Goal: Information Seeking & Learning: Learn about a topic

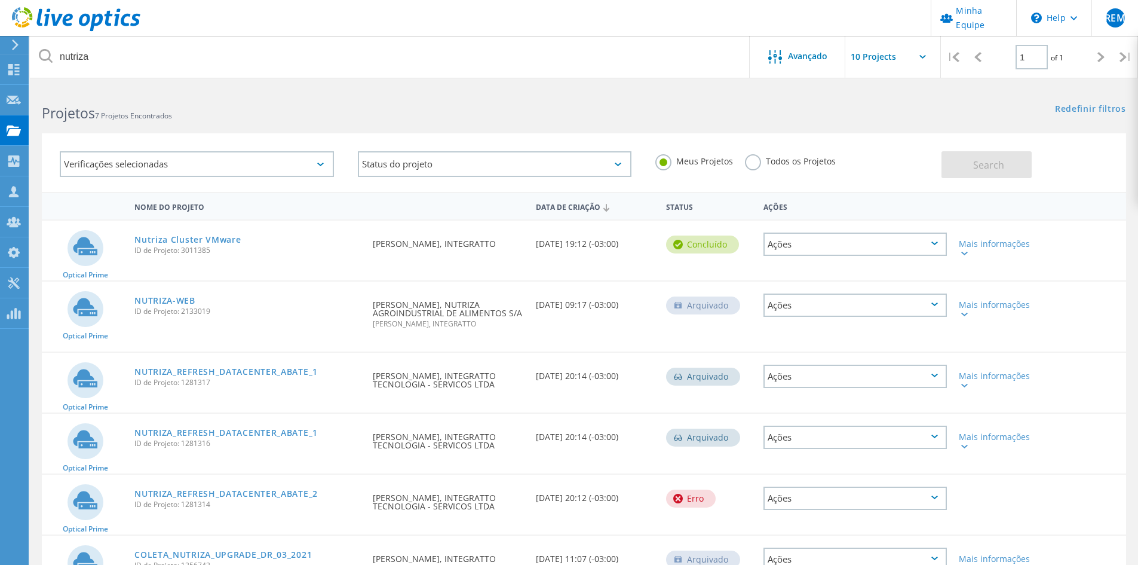
click at [704, 106] on div "Redefinir filtros Mostrar filtros" at bounding box center [861, 98] width 554 height 22
click at [749, 177] on div "Meus Projetos Todos os Projetos" at bounding box center [792, 161] width 298 height 44
drag, startPoint x: 222, startPoint y: 240, endPoint x: 233, endPoint y: 237, distance: 11.2
click at [222, 240] on link "Nutriza Cluster VMware" at bounding box center [187, 239] width 106 height 8
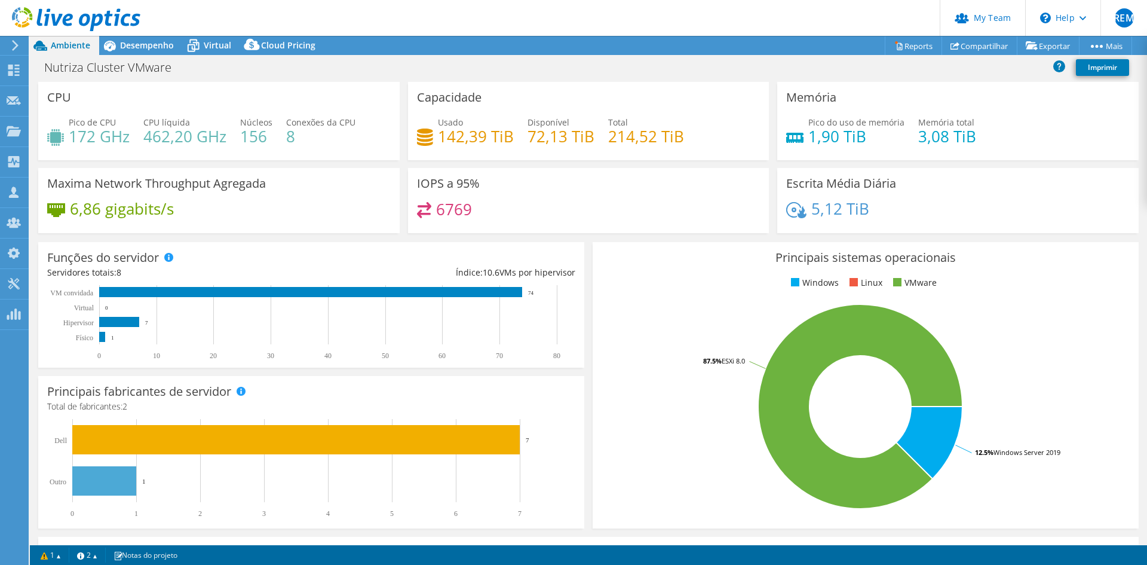
click at [854, 137] on h4 "1,90 TiB" at bounding box center [856, 136] width 96 height 13
drag, startPoint x: 858, startPoint y: 140, endPoint x: 803, endPoint y: 140, distance: 55.6
click at [808, 140] on h4 "1,90 TiB" at bounding box center [856, 136] width 96 height 13
click at [814, 152] on div "Pico do uso de memória 1,90 TiB Memória total 3,08 TiB" at bounding box center [957, 135] width 343 height 39
click at [863, 150] on div "Pico do uso de memória 1,90 TiB Memória total 3,08 TiB" at bounding box center [957, 135] width 343 height 39
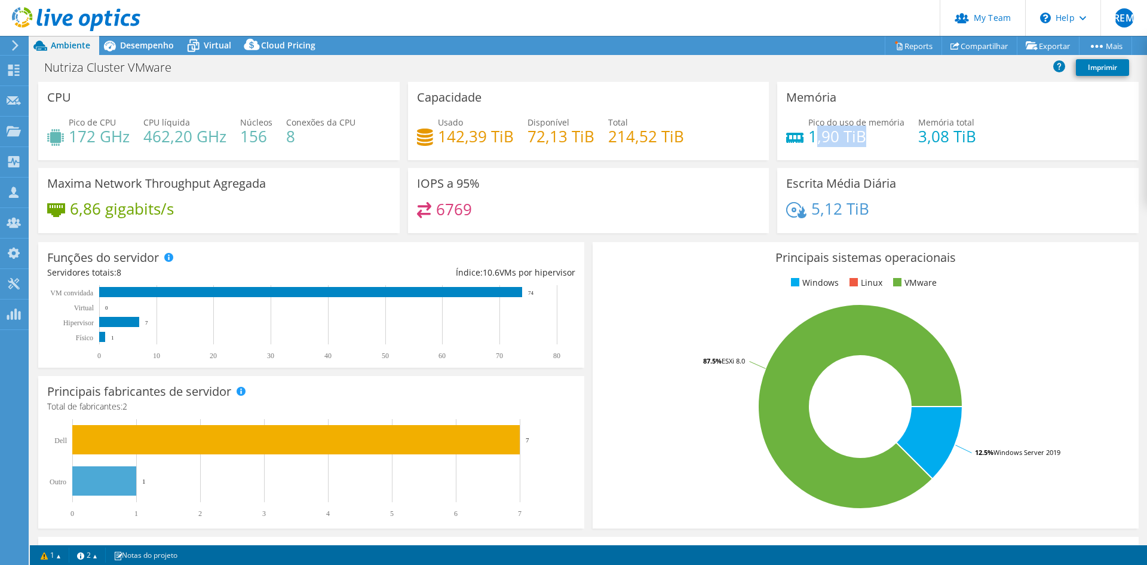
drag, startPoint x: 858, startPoint y: 137, endPoint x: 810, endPoint y: 136, distance: 47.8
click at [811, 137] on h4 "1,90 TiB" at bounding box center [856, 136] width 96 height 13
click at [810, 136] on h4 "1,90 TiB" at bounding box center [856, 136] width 96 height 13
drag, startPoint x: 805, startPoint y: 133, endPoint x: 836, endPoint y: 136, distance: 31.2
click at [835, 136] on h4 "1,90 TiB" at bounding box center [856, 136] width 96 height 13
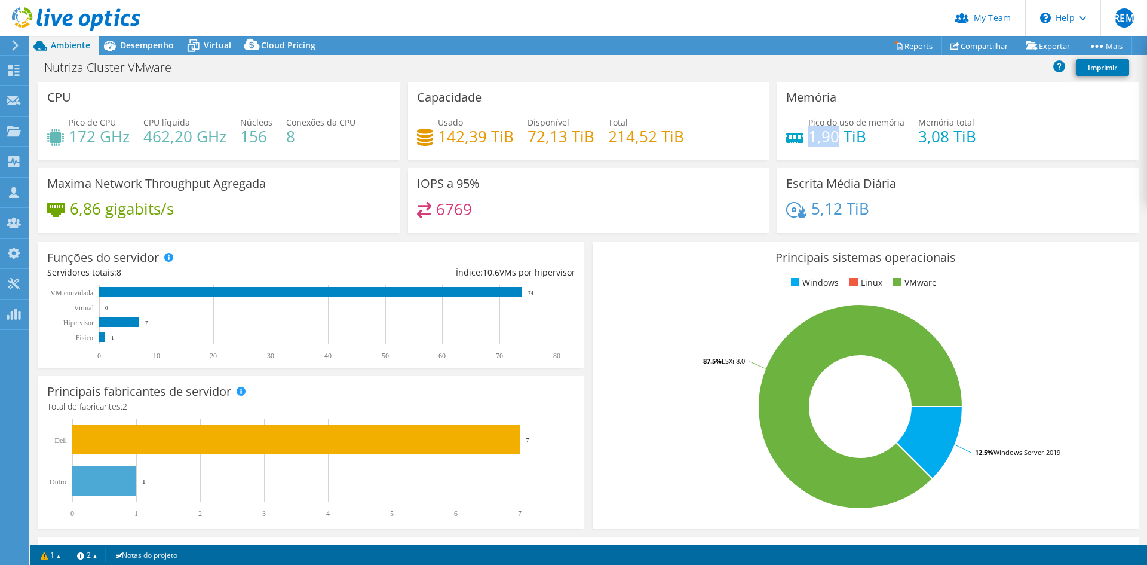
click at [835, 138] on h4 "1,90 TiB" at bounding box center [856, 136] width 96 height 13
drag, startPoint x: 805, startPoint y: 137, endPoint x: 839, endPoint y: 139, distance: 34.7
click at [839, 139] on h4 "1,90 TiB" at bounding box center [856, 136] width 96 height 13
click at [899, 142] on div "Pico do uso de memória 1,90 TiB Memória total 3,08 TiB" at bounding box center [957, 135] width 343 height 39
drag, startPoint x: 911, startPoint y: 133, endPoint x: 959, endPoint y: 134, distance: 48.4
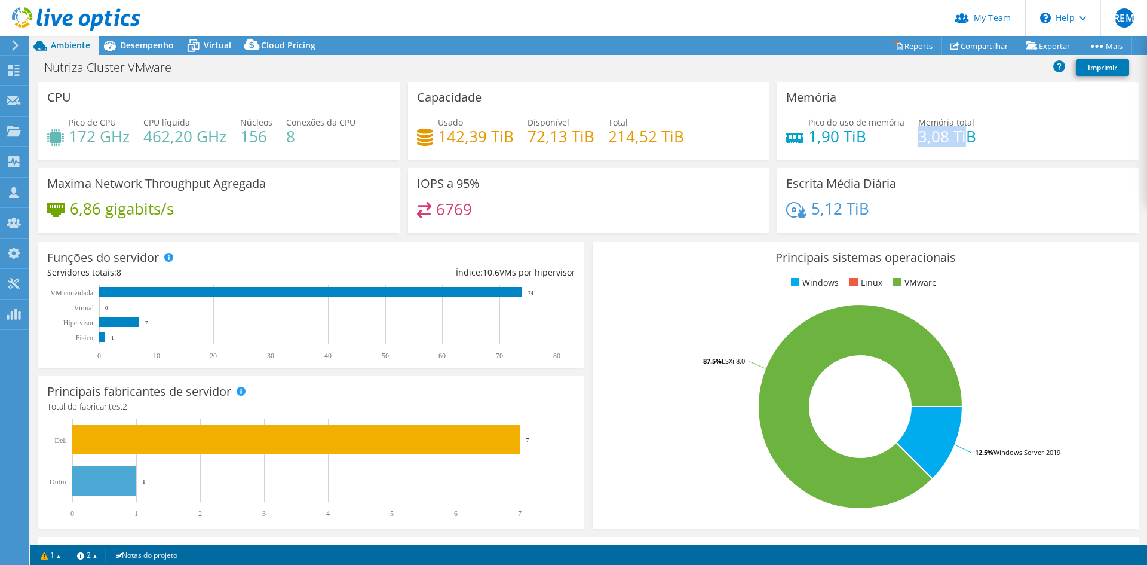
click at [959, 134] on h4 "3,08 TiB" at bounding box center [947, 136] width 58 height 13
drag, startPoint x: 937, startPoint y: 140, endPoint x: 808, endPoint y: 130, distance: 129.4
click at [936, 140] on h4 "3,08 TiB" at bounding box center [947, 136] width 58 height 13
click at [809, 137] on h4 "1,90 TiB" at bounding box center [856, 136] width 96 height 13
drag, startPoint x: 805, startPoint y: 134, endPoint x: 868, endPoint y: 134, distance: 63.3
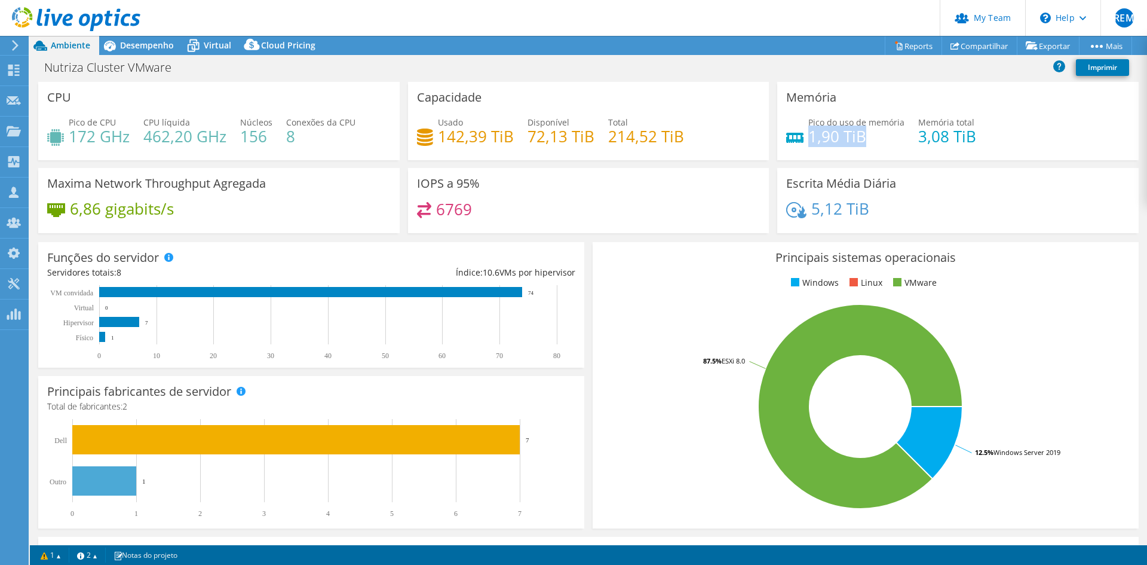
click at [867, 134] on h4 "1,90 TiB" at bounding box center [856, 136] width 96 height 13
click at [877, 144] on div "Pico do uso de memória 1,90 TiB Memória total 3,08 TiB" at bounding box center [957, 135] width 343 height 39
click at [886, 138] on h4 "1,90 TiB" at bounding box center [856, 136] width 96 height 13
click at [876, 137] on h4 "1,90 TiB" at bounding box center [856, 136] width 96 height 13
drag, startPoint x: 805, startPoint y: 134, endPoint x: 860, endPoint y: 134, distance: 55.6
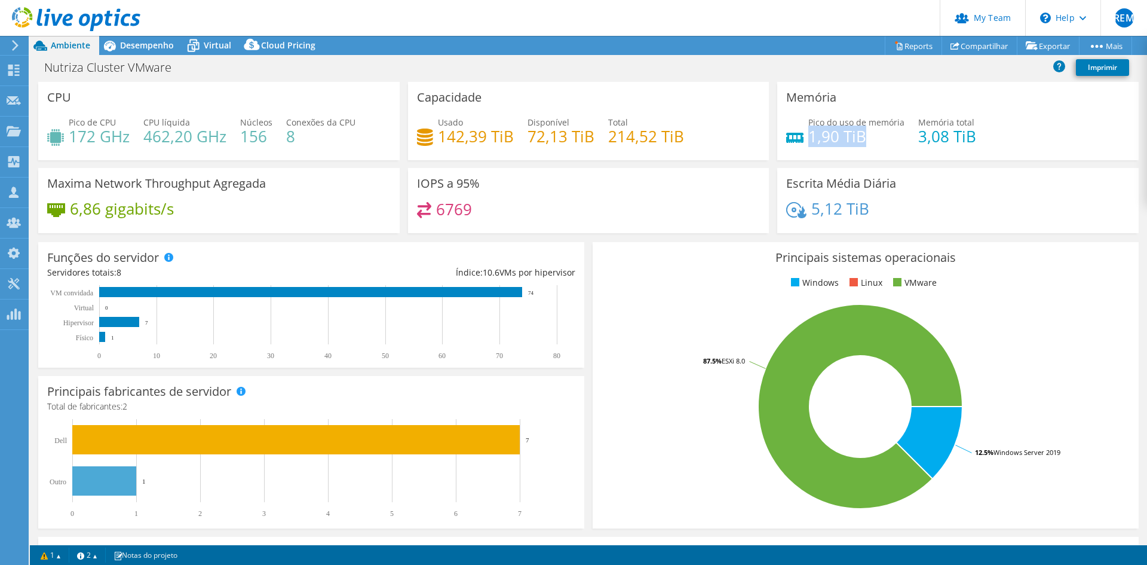
click at [860, 134] on h4 "1,90 TiB" at bounding box center [856, 136] width 96 height 13
click at [887, 137] on h4 "1,90 TiB" at bounding box center [856, 136] width 96 height 13
click at [867, 137] on h4 "1,90 TiB" at bounding box center [856, 136] width 96 height 13
drag, startPoint x: 866, startPoint y: 134, endPoint x: 800, endPoint y: 134, distance: 65.7
click at [800, 134] on div "Pico do uso de memória 1,90 TiB" at bounding box center [845, 129] width 118 height 27
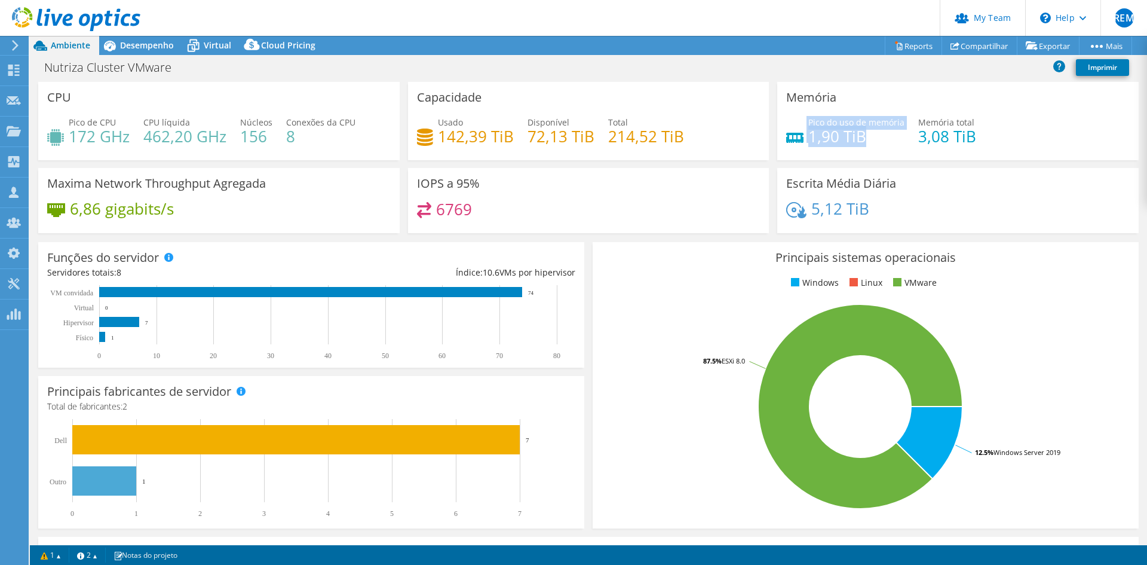
click at [861, 136] on h4 "1,90 TiB" at bounding box center [856, 136] width 96 height 13
drag, startPoint x: 680, startPoint y: 134, endPoint x: 591, endPoint y: 133, distance: 88.4
click at [599, 134] on div "Usado 142,39 TiB Disponível 72,13 TiB Total 214,52 TiB" at bounding box center [588, 135] width 343 height 39
click at [566, 132] on h4 "72,13 TiB" at bounding box center [560, 136] width 67 height 13
click at [490, 149] on div "Usado 142,39 TiB Disponível 72,13 TiB Total 214,52 TiB" at bounding box center [588, 135] width 343 height 39
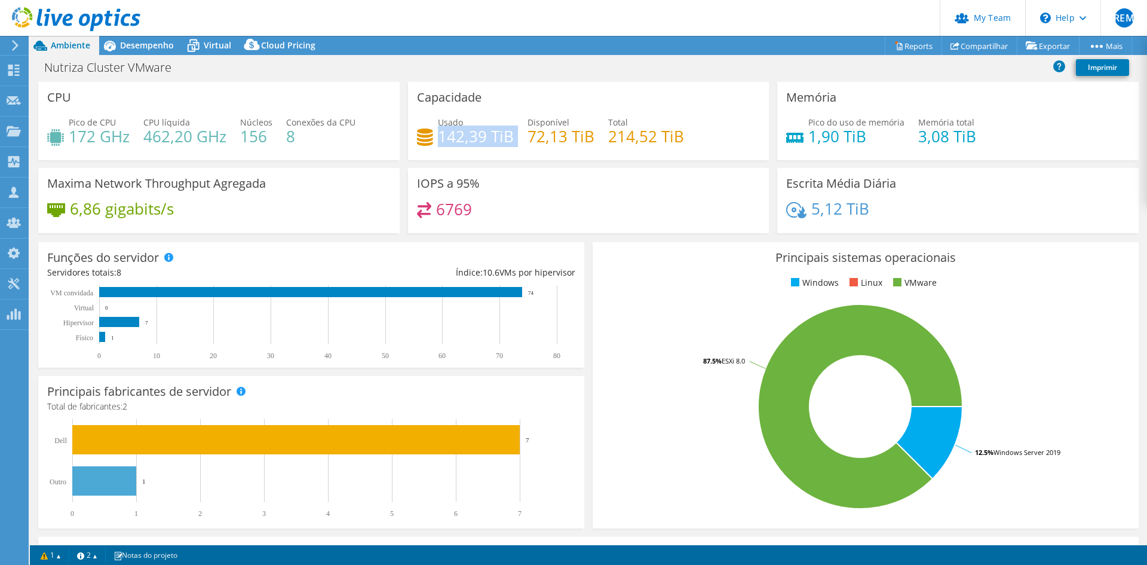
drag, startPoint x: 437, startPoint y: 134, endPoint x: 527, endPoint y: 139, distance: 91.0
click at [517, 133] on div "Usado 142,39 TiB Disponível 72,13 TiB Total 214,52 TiB" at bounding box center [588, 135] width 343 height 39
click at [541, 142] on h4 "72,13 TiB" at bounding box center [560, 136] width 67 height 13
drag, startPoint x: 534, startPoint y: 135, endPoint x: 579, endPoint y: 137, distance: 44.9
click at [579, 137] on h4 "72,13 TiB" at bounding box center [560, 136] width 67 height 13
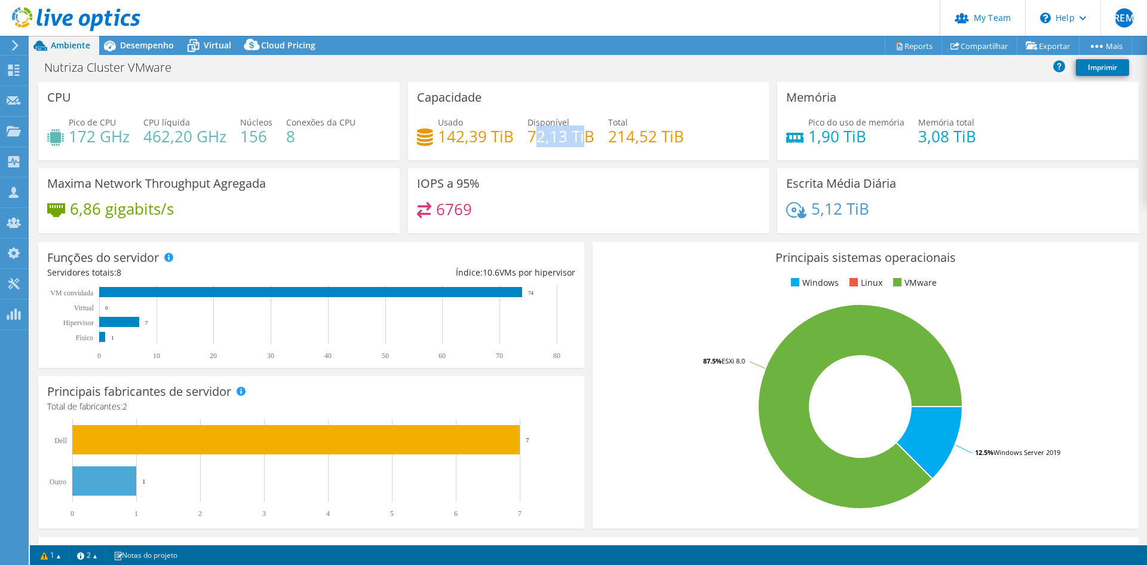
click at [563, 133] on h4 "72,13 TiB" at bounding box center [560, 136] width 67 height 13
click at [575, 140] on h4 "72,13 TiB" at bounding box center [560, 136] width 67 height 13
drag, startPoint x: 582, startPoint y: 138, endPoint x: 523, endPoint y: 137, distance: 59.1
click at [523, 137] on div "Usado 142,39 TiB Disponível 72,13 TiB Total 214,52 TiB" at bounding box center [588, 135] width 343 height 39
drag, startPoint x: 531, startPoint y: 145, endPoint x: 608, endPoint y: 142, distance: 77.1
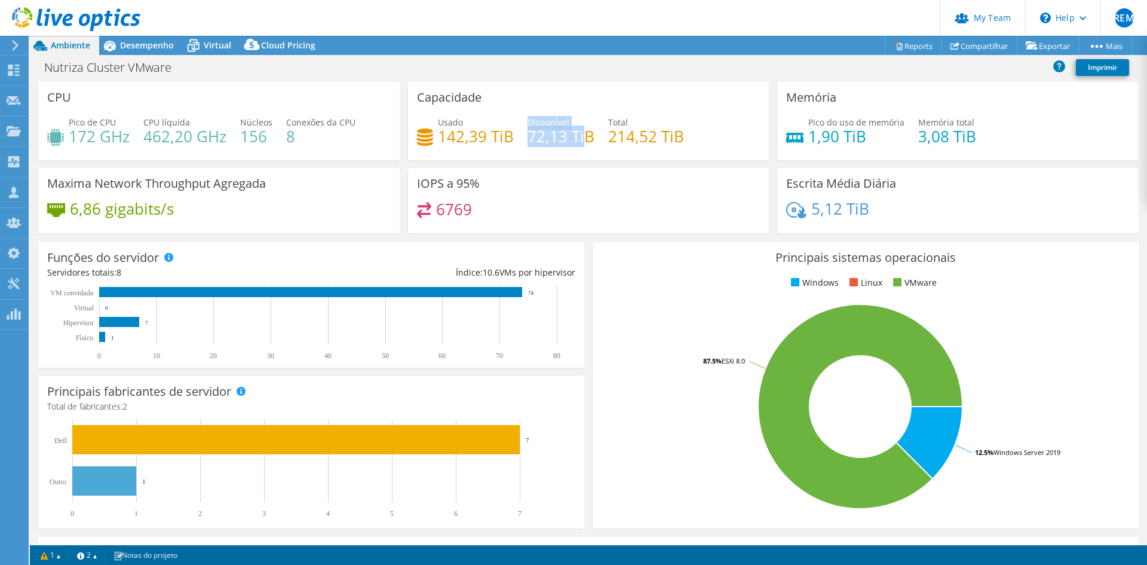
click at [532, 143] on h4 "72,13 TiB" at bounding box center [560, 136] width 67 height 13
drag, startPoint x: 683, startPoint y: 140, endPoint x: 611, endPoint y: 139, distance: 72.3
click at [611, 139] on div "Usado 142,39 TiB Disponível 72,13 TiB Total 214,52 TiB" at bounding box center [588, 135] width 343 height 39
click at [611, 139] on h4 "214,52 TiB" at bounding box center [646, 136] width 76 height 13
drag, startPoint x: 616, startPoint y: 136, endPoint x: 679, endPoint y: 136, distance: 62.1
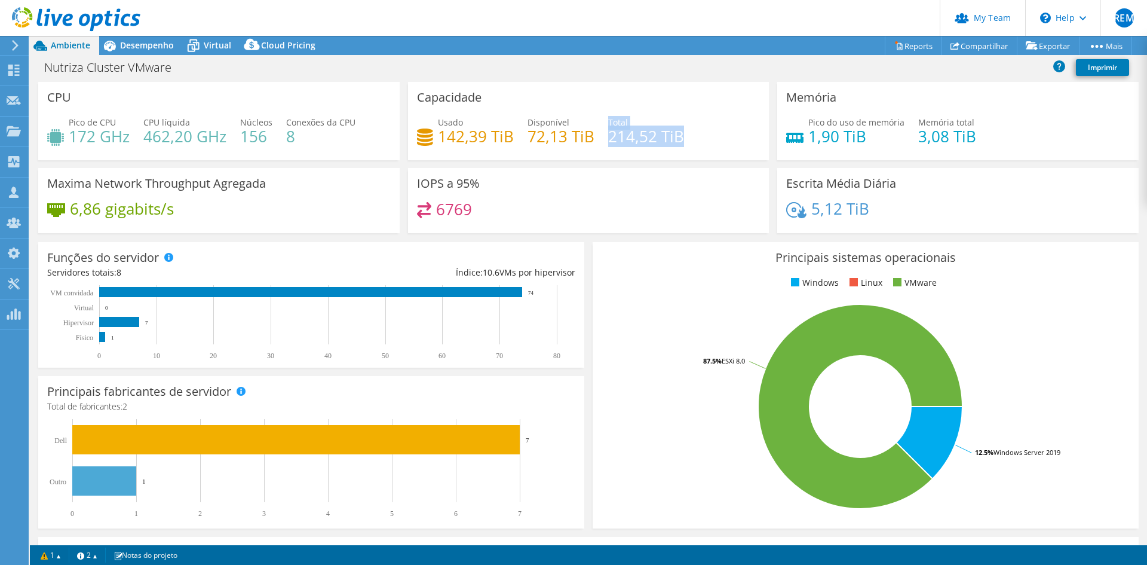
click at [679, 136] on div "Usado 142,39 TiB Disponível 72,13 TiB Total 214,52 TiB" at bounding box center [588, 135] width 343 height 39
click at [680, 140] on div "Usado 142,39 TiB Disponível 72,13 TiB Total 214,52 TiB" at bounding box center [588, 135] width 343 height 39
drag, startPoint x: 680, startPoint y: 139, endPoint x: 603, endPoint y: 139, distance: 77.1
click at [603, 139] on div "Usado 142,39 TiB Disponível 72,13 TiB Total 214,52 TiB" at bounding box center [588, 135] width 343 height 39
click at [602, 140] on div "Usado 142,39 TiB Disponível 72,13 TiB Total 214,52 TiB" at bounding box center [588, 135] width 343 height 39
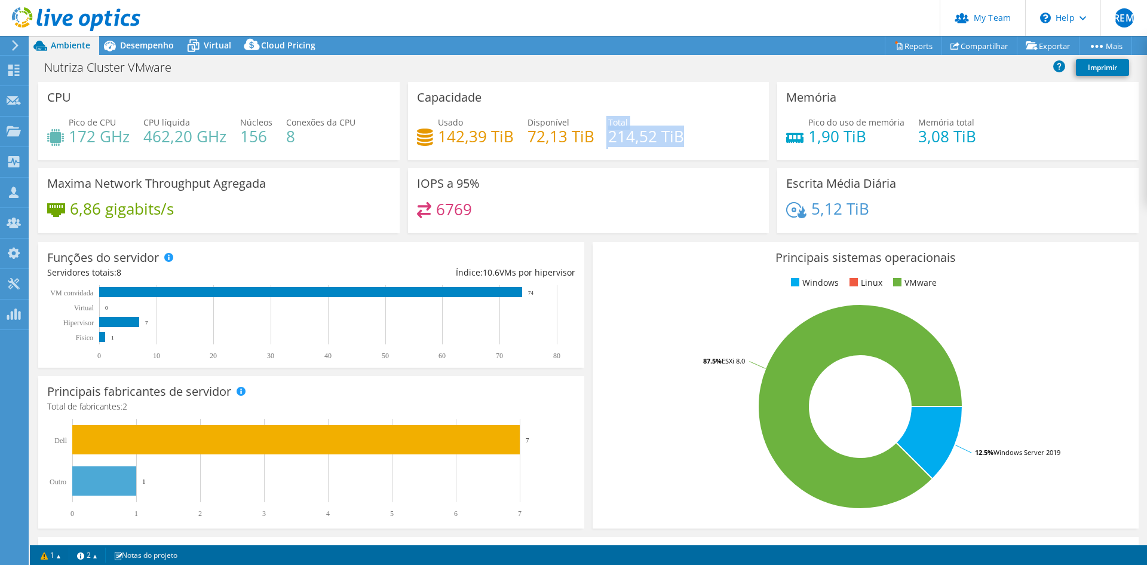
drag, startPoint x: 621, startPoint y: 137, endPoint x: 588, endPoint y: 138, distance: 33.5
click at [588, 138] on div "Usado 142,39 TiB Disponível 72,13 TiB Total 214,52 TiB" at bounding box center [588, 135] width 343 height 39
click at [588, 138] on h4 "72,13 TiB" at bounding box center [560, 136] width 67 height 13
click at [608, 137] on h4 "214,52 TiB" at bounding box center [646, 136] width 76 height 13
click at [686, 259] on h3 "Principais sistemas operacionais" at bounding box center [866, 257] width 528 height 13
